Goal: Information Seeking & Learning: Check status

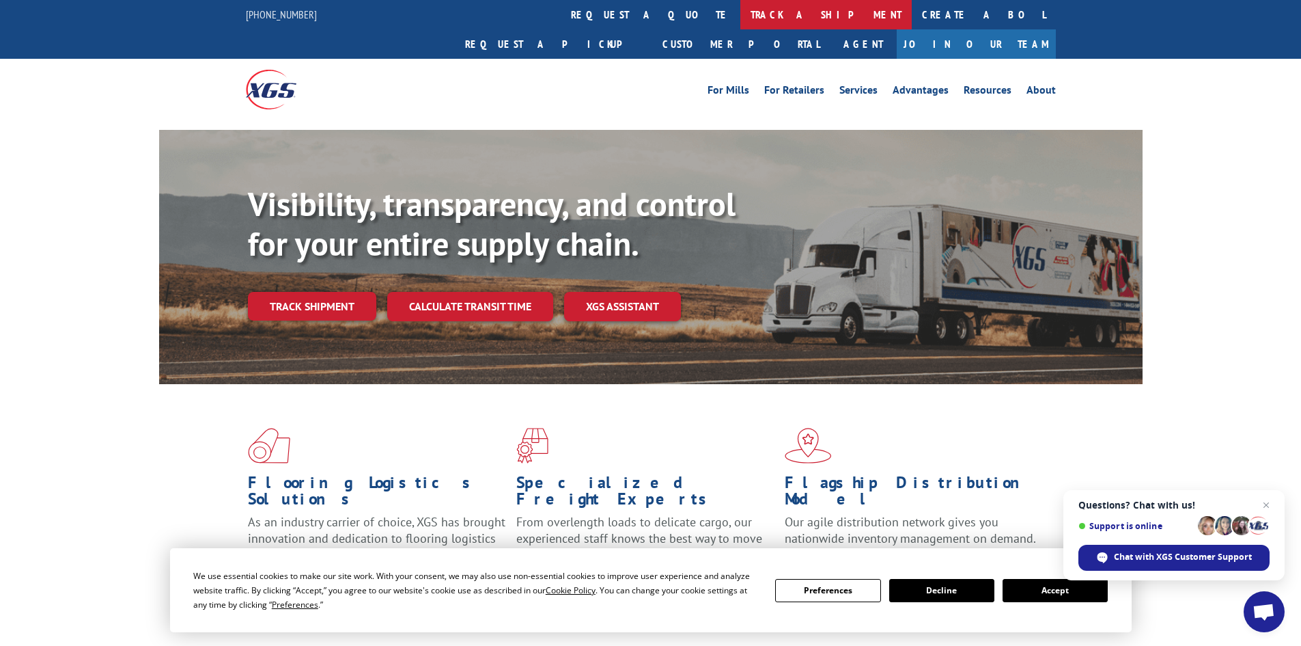
click at [740, 20] on link "track a shipment" at bounding box center [825, 14] width 171 height 29
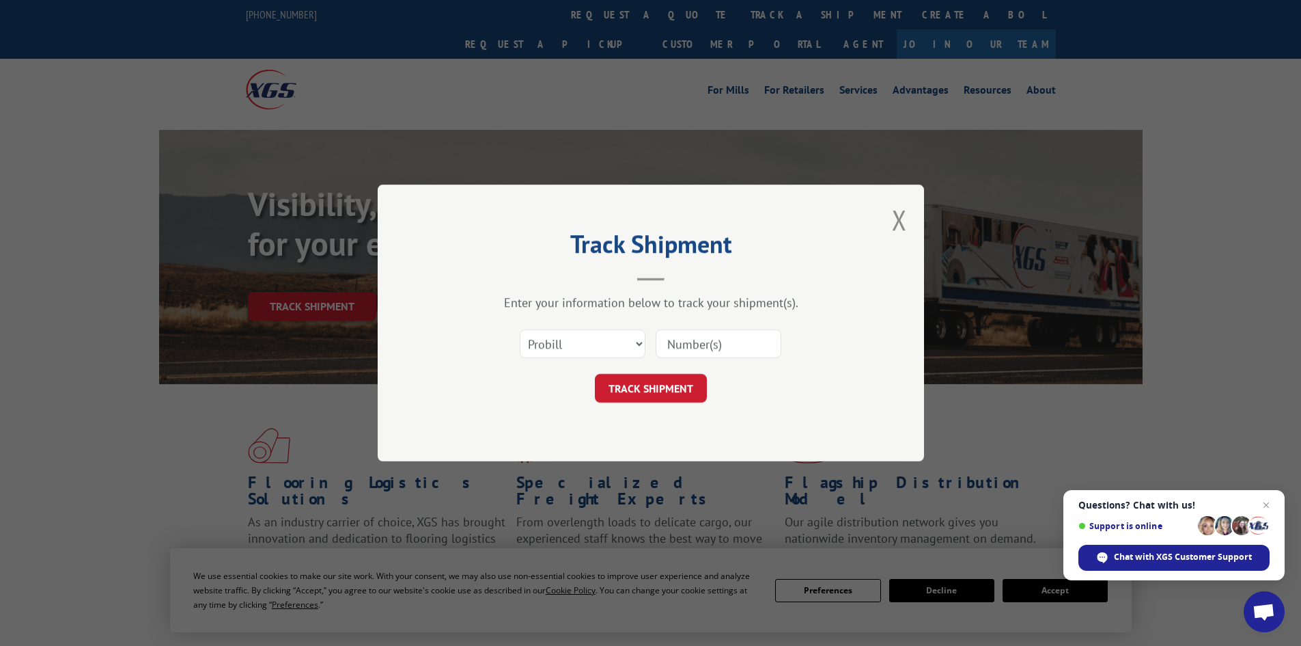
click at [698, 342] on input at bounding box center [719, 343] width 126 height 29
type input "2880450"
click at [688, 382] on button "TRACK SHIPMENT" at bounding box center [651, 388] width 112 height 29
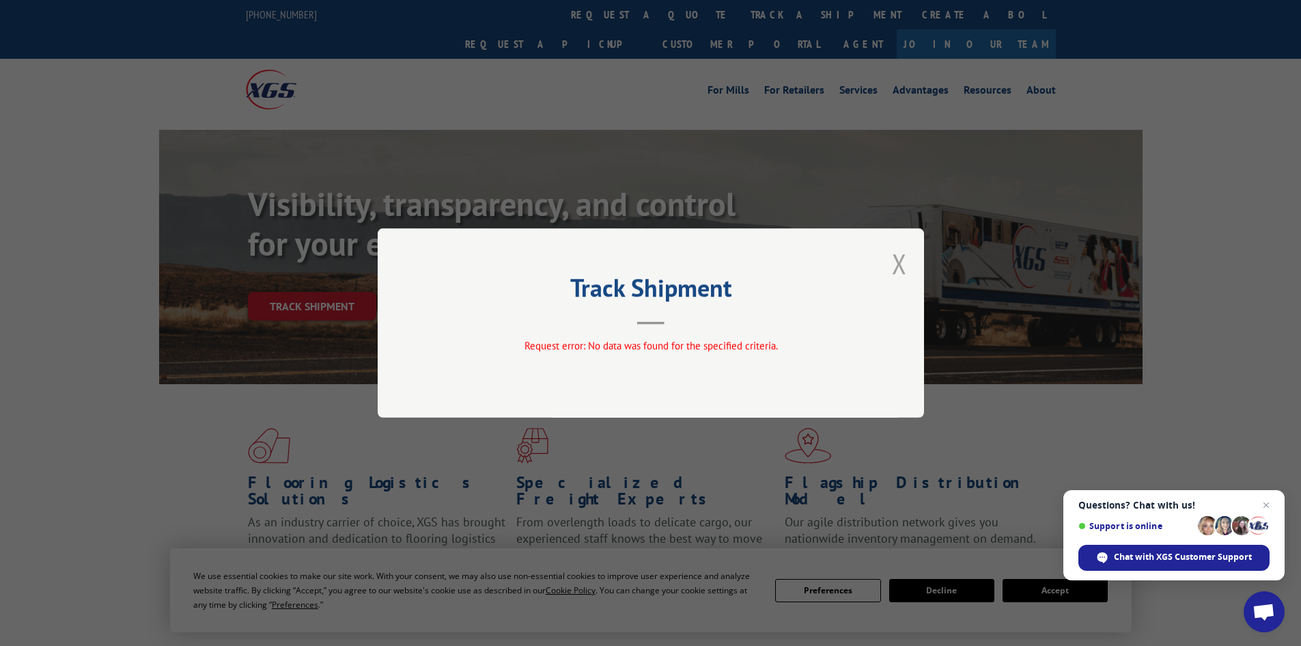
click at [896, 264] on button "Close modal" at bounding box center [899, 263] width 15 height 36
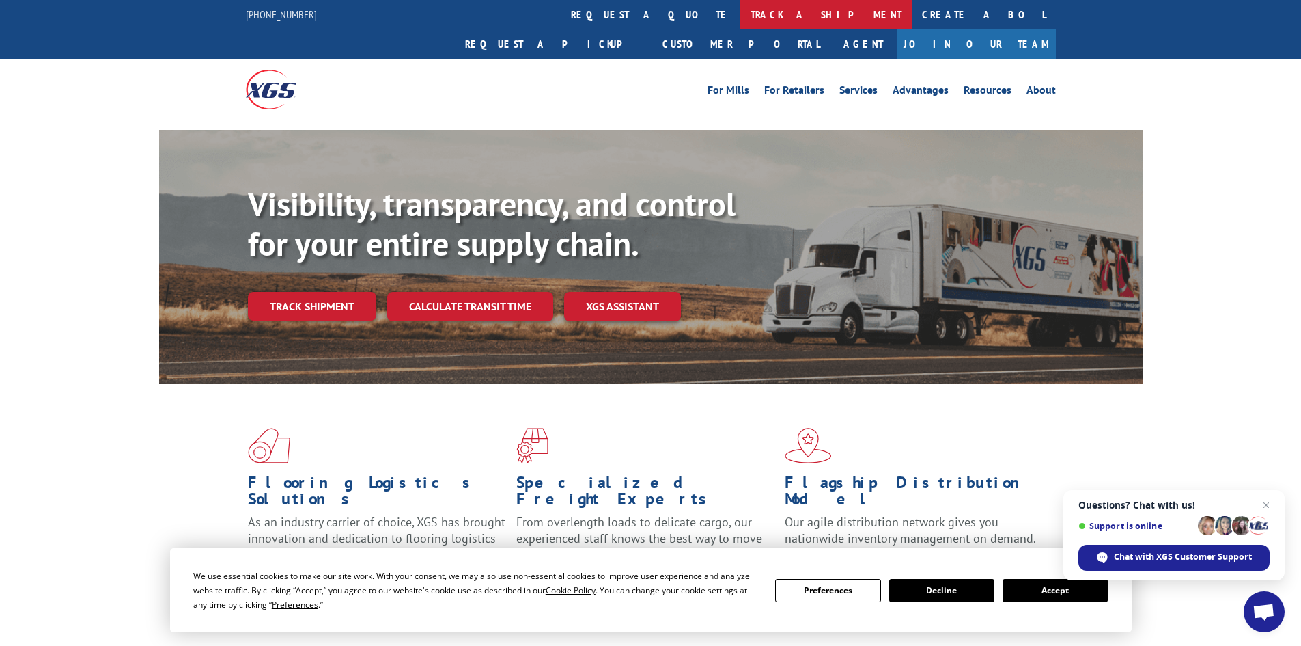
click at [740, 21] on link "track a shipment" at bounding box center [825, 14] width 171 height 29
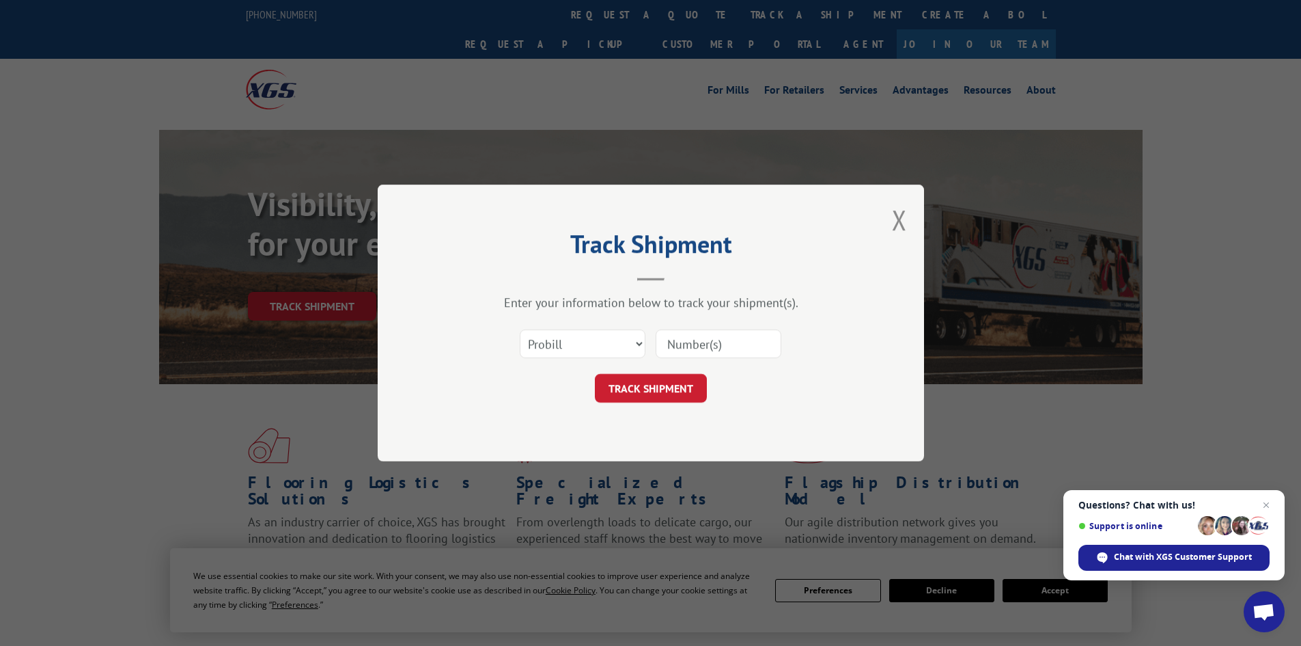
click at [728, 340] on input at bounding box center [719, 343] width 126 height 29
type input "2880450"
click at [640, 397] on button "TRACK SHIPMENT" at bounding box center [651, 388] width 112 height 29
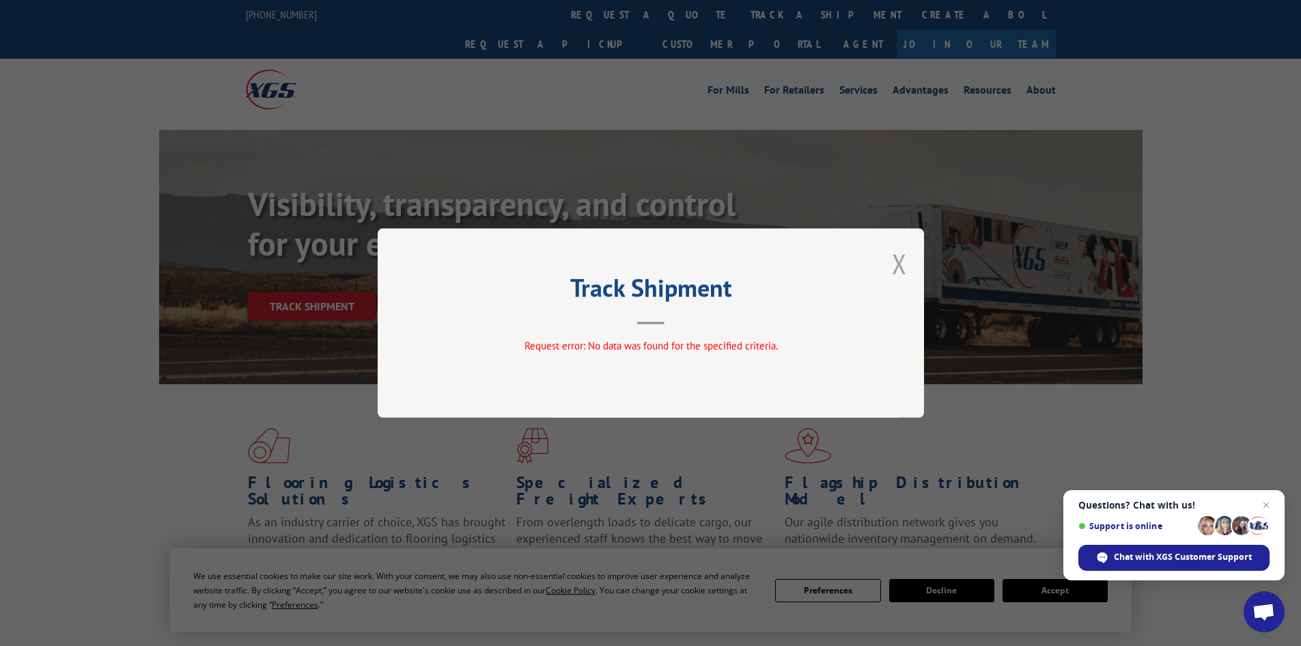
click at [902, 259] on button "Close modal" at bounding box center [899, 263] width 15 height 36
